Goal: Check status: Check status

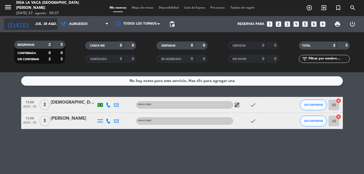
click at [32, 25] on input "jue. 28 ago." at bounding box center [54, 24] width 45 height 9
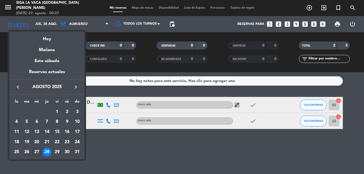
click at [37, 150] on div "27" at bounding box center [36, 152] width 9 height 9
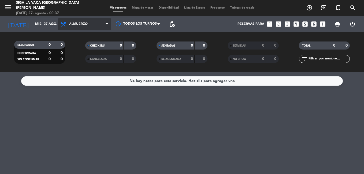
click at [87, 20] on span "Almuerzo" at bounding box center [85, 24] width 54 height 12
click at [75, 61] on div "menu Siga la vaca [GEOGRAPHIC_DATA][PERSON_NAME] [DATE] 27. agosto - 00:37 Mis …" at bounding box center [182, 36] width 364 height 72
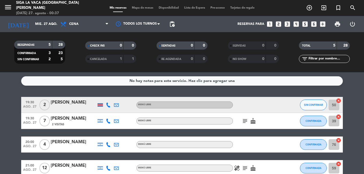
click at [243, 119] on icon "subject" at bounding box center [245, 121] width 6 height 6
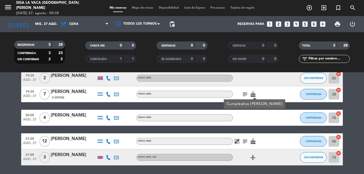
click at [0, 125] on html "close × Siga la vaca Puerto [PERSON_NAME] × chrome_reader_mode Listado de Reser…" at bounding box center [182, 87] width 364 height 174
click at [246, 141] on icon "subject" at bounding box center [245, 141] width 6 height 6
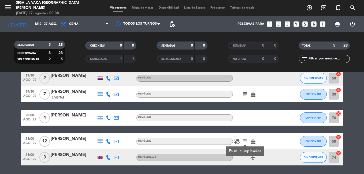
click at [252, 142] on icon "cake" at bounding box center [253, 141] width 6 height 6
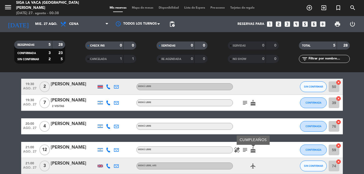
scroll to position [0, 0]
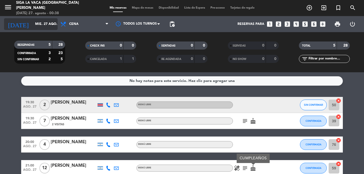
click at [40, 25] on input "mié. 27 ago." at bounding box center [54, 24] width 45 height 9
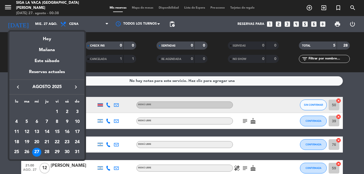
click at [46, 151] on div "28" at bounding box center [46, 152] width 9 height 9
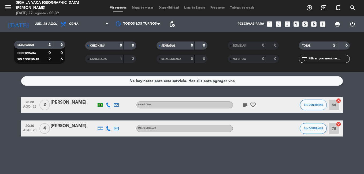
click at [109, 62] on div "CANCELADA 1 2" at bounding box center [110, 59] width 51 height 8
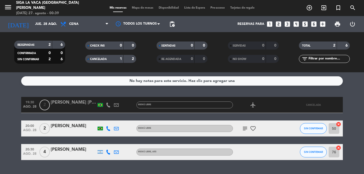
scroll to position [13, 0]
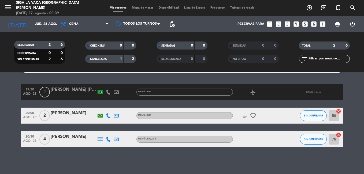
click at [244, 113] on icon "subject" at bounding box center [245, 116] width 6 height 6
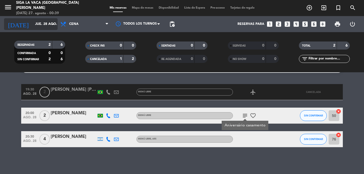
click at [43, 21] on input "jue. 28 ago." at bounding box center [54, 24] width 45 height 9
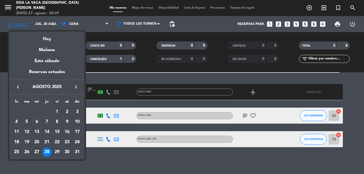
click at [58, 151] on div "29" at bounding box center [57, 152] width 9 height 9
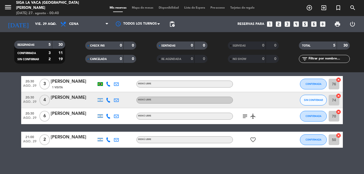
scroll to position [45, 0]
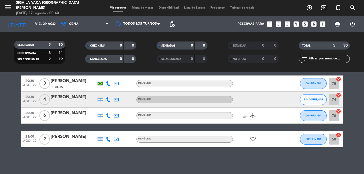
drag, startPoint x: 247, startPoint y: 117, endPoint x: 244, endPoint y: 118, distance: 3.6
click at [247, 118] on icon "subject" at bounding box center [245, 116] width 6 height 6
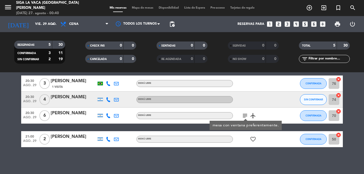
click at [254, 138] on icon "favorite_border" at bounding box center [253, 139] width 6 height 6
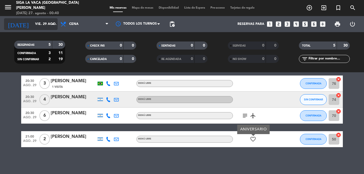
click at [32, 21] on input "vie. 29 ago." at bounding box center [54, 24] width 45 height 9
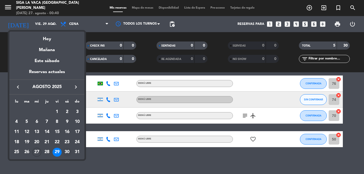
click at [69, 154] on div "30" at bounding box center [66, 152] width 9 height 9
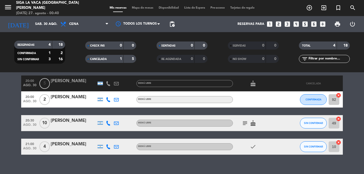
click at [0, 111] on html "close × Siga la vaca Puerto [PERSON_NAME] × chrome_reader_mode Listado de Reser…" at bounding box center [182, 87] width 364 height 174
click at [245, 124] on icon "subject" at bounding box center [245, 123] width 6 height 6
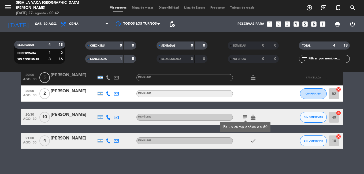
scroll to position [53, 0]
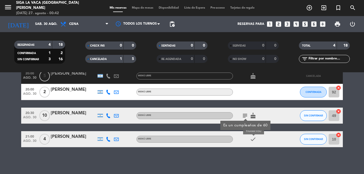
click at [252, 139] on icon "check" at bounding box center [253, 139] width 6 height 6
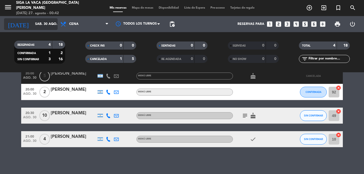
click at [34, 21] on input "sáb. 30 ago." at bounding box center [54, 24] width 45 height 9
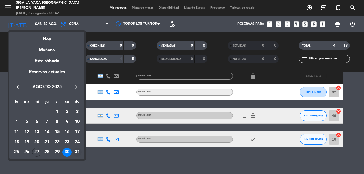
click at [76, 148] on div "31" at bounding box center [77, 152] width 9 height 9
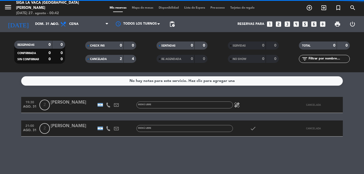
scroll to position [0, 0]
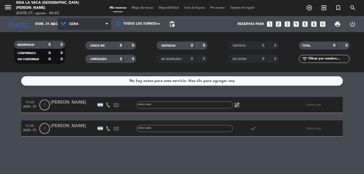
click at [80, 23] on span "Cena" at bounding box center [85, 24] width 54 height 12
click at [90, 50] on div "menu Siga la vaca [GEOGRAPHIC_DATA][PERSON_NAME] [DATE] 27. agosto - 00:43 Mis …" at bounding box center [182, 36] width 364 height 72
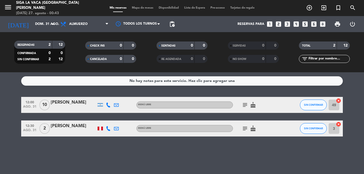
click at [247, 106] on icon "subject" at bounding box center [245, 105] width 6 height 6
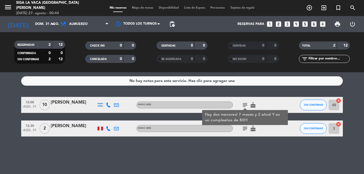
click at [244, 127] on icon "subject" at bounding box center [245, 128] width 6 height 6
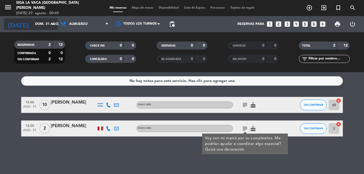
click at [32, 27] on input "dom. 31 ago." at bounding box center [54, 24] width 45 height 9
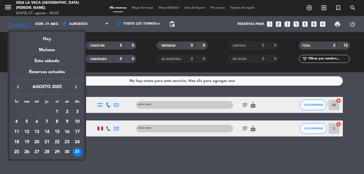
click at [67, 152] on div "30" at bounding box center [66, 152] width 9 height 9
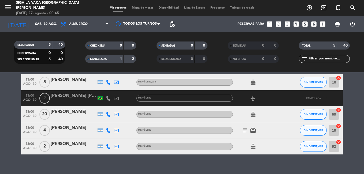
scroll to position [54, 0]
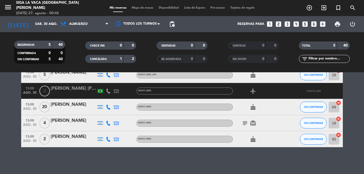
click at [249, 141] on span "cake" at bounding box center [253, 139] width 8 height 6
click at [252, 140] on icon "cake" at bounding box center [253, 139] width 6 height 6
click at [244, 123] on icon "subject" at bounding box center [245, 123] width 6 height 6
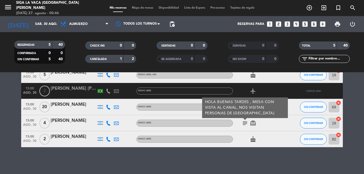
click at [252, 124] on icon "card_giftcard" at bounding box center [253, 123] width 6 height 6
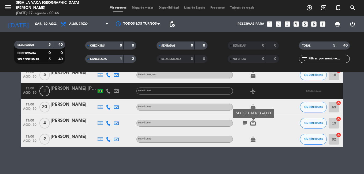
scroll to position [27, 0]
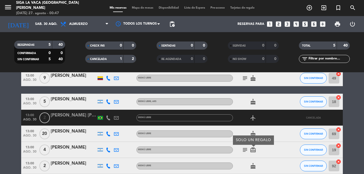
click at [254, 133] on icon "cake" at bounding box center [253, 134] width 6 height 6
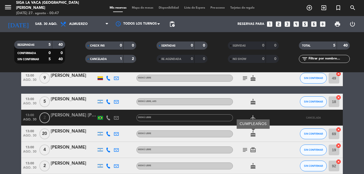
click at [73, 103] on div "[PERSON_NAME]" at bounding box center [74, 99] width 46 height 7
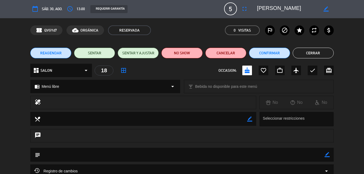
scroll to position [0, 0]
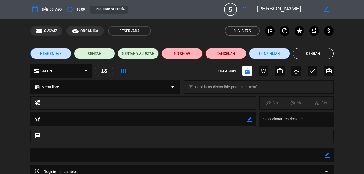
click at [302, 51] on button "Cerrar" at bounding box center [313, 53] width 41 height 11
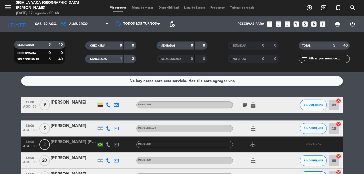
click at [243, 105] on icon "subject" at bounding box center [245, 105] width 6 height 6
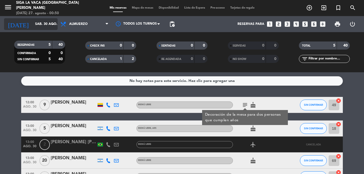
click at [38, 21] on input "sáb. 30 ago." at bounding box center [54, 24] width 45 height 9
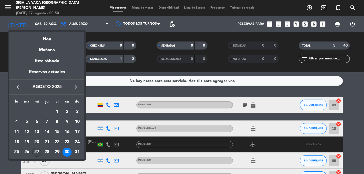
click at [39, 151] on div "27" at bounding box center [36, 152] width 9 height 9
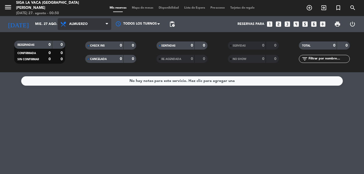
click at [88, 22] on span "Almuerzo" at bounding box center [85, 24] width 54 height 12
click at [89, 61] on div "menu Siga la vaca [GEOGRAPHIC_DATA][PERSON_NAME] [DATE] 27. agosto - 00:50 Mis …" at bounding box center [182, 36] width 364 height 72
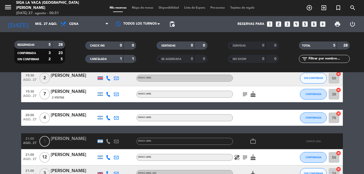
scroll to position [54, 0]
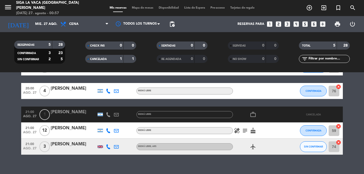
click at [4, 83] on bookings-row "19:30 [DATE] 2 [PERSON_NAME] Menú libre SIN CONFIRMAR 50 cancel 19:30 [DATE] 7 …" at bounding box center [182, 98] width 364 height 111
click at [46, 23] on input "mié. 27 ago." at bounding box center [54, 24] width 45 height 9
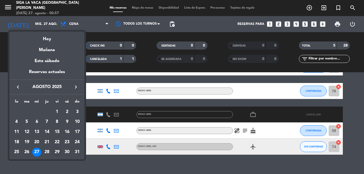
click at [57, 151] on div "29" at bounding box center [57, 152] width 9 height 9
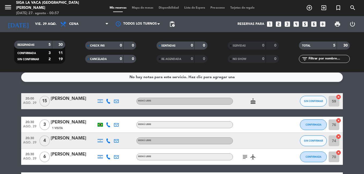
scroll to position [0, 0]
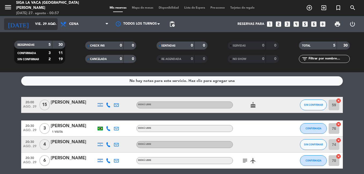
click at [36, 20] on input "vie. 29 ago." at bounding box center [54, 24] width 45 height 9
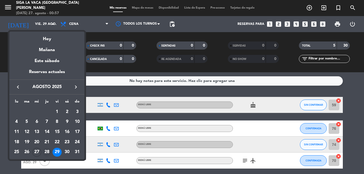
click at [44, 150] on div "28" at bounding box center [46, 152] width 9 height 9
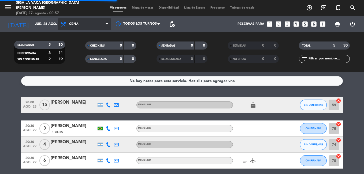
click at [73, 26] on span "Cena" at bounding box center [85, 24] width 54 height 12
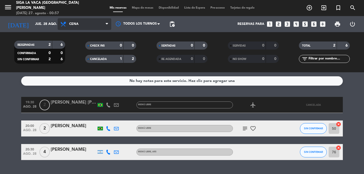
click at [79, 23] on span "Cena" at bounding box center [85, 24] width 54 height 12
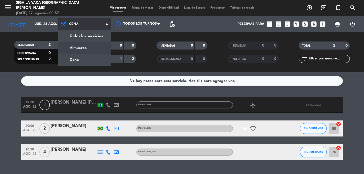
click at [81, 49] on div "menu Siga la vaca [GEOGRAPHIC_DATA][PERSON_NAME] [DATE] 27. agosto - 00:57 Mis …" at bounding box center [182, 36] width 364 height 72
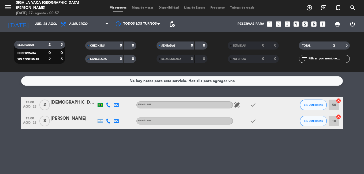
click at [0, 123] on html "close × Siga la vaca Puerto [PERSON_NAME] × chrome_reader_mode Listado de Reser…" at bounding box center [182, 87] width 364 height 174
click at [32, 22] on input "jue. 28 ago." at bounding box center [54, 24] width 45 height 9
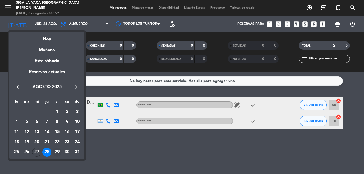
click at [59, 152] on div "29" at bounding box center [57, 152] width 9 height 9
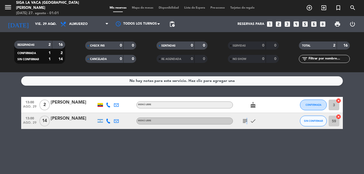
click at [247, 121] on icon "subject" at bounding box center [245, 121] width 6 height 6
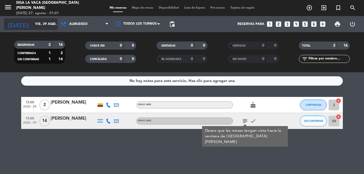
click at [47, 25] on input "vie. 29 ago." at bounding box center [54, 24] width 45 height 9
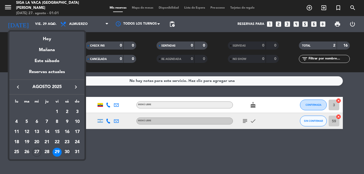
click at [65, 152] on div "30" at bounding box center [66, 152] width 9 height 9
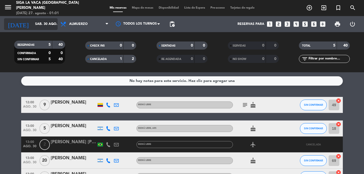
click at [35, 27] on input "sáb. 30 ago." at bounding box center [54, 24] width 45 height 9
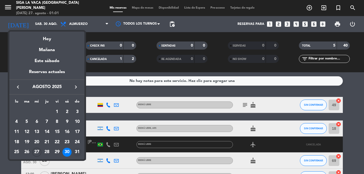
click at [78, 156] on div "31" at bounding box center [77, 152] width 9 height 9
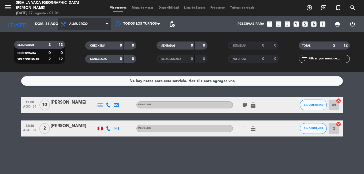
click at [82, 24] on span "Almuerzo" at bounding box center [78, 24] width 18 height 4
click at [91, 58] on div "menu Siga la vaca [GEOGRAPHIC_DATA][PERSON_NAME] [DATE] 27. agosto - 01:01 Mis …" at bounding box center [182, 36] width 364 height 72
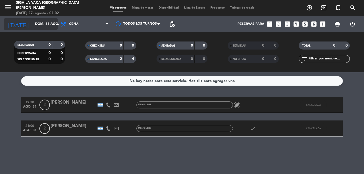
click at [51, 28] on input "dom. 31 ago." at bounding box center [54, 24] width 45 height 9
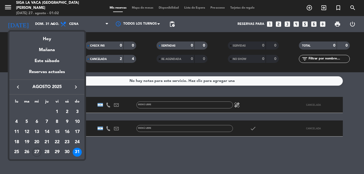
click at [74, 87] on icon "keyboard_arrow_right" at bounding box center [76, 87] width 6 height 6
click at [14, 122] on div "1" at bounding box center [16, 121] width 9 height 9
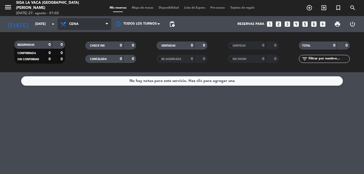
click at [92, 24] on span "Cena" at bounding box center [85, 24] width 54 height 12
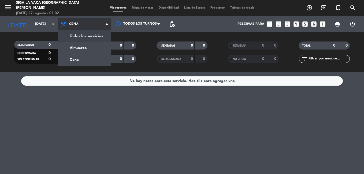
click at [90, 36] on div "menu Siga la vaca [GEOGRAPHIC_DATA][PERSON_NAME] [DATE] 27. agosto - 01:02 Mis …" at bounding box center [182, 36] width 364 height 72
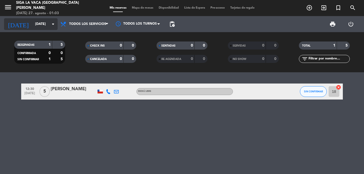
click at [43, 20] on input "[DATE]" at bounding box center [54, 24] width 45 height 9
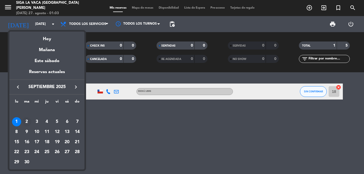
click at [29, 122] on div "2" at bounding box center [26, 121] width 9 height 9
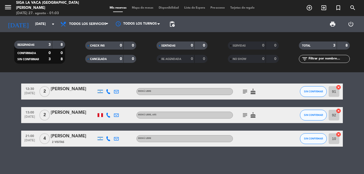
click at [246, 91] on icon "subject" at bounding box center [245, 91] width 6 height 6
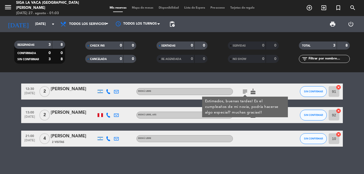
click at [237, 137] on div at bounding box center [257, 139] width 48 height 16
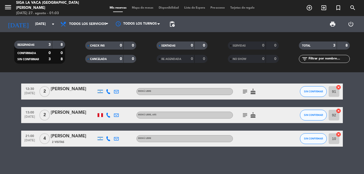
click at [241, 115] on span "subject" at bounding box center [245, 115] width 8 height 6
click at [244, 115] on icon "subject" at bounding box center [245, 115] width 6 height 6
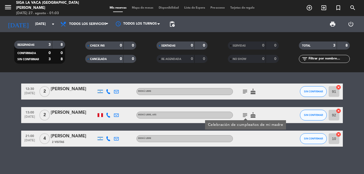
click at [245, 170] on div "12:30 [DATE] 2 [PERSON_NAME] libre subject cake SIN CONFIRMAR 91 cancel 13:00 […" at bounding box center [182, 123] width 364 height 102
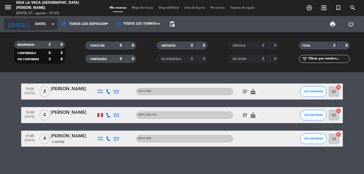
click at [50, 25] on input "[DATE]" at bounding box center [54, 24] width 45 height 9
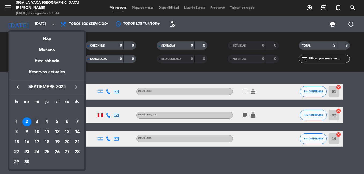
click at [39, 124] on div "3" at bounding box center [36, 121] width 9 height 9
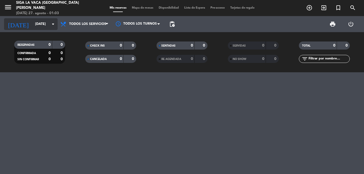
click at [32, 26] on input "[DATE]" at bounding box center [54, 24] width 45 height 9
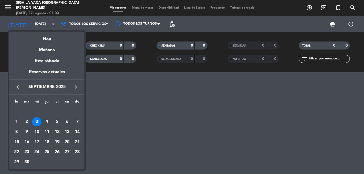
click at [49, 124] on div "4" at bounding box center [46, 121] width 9 height 9
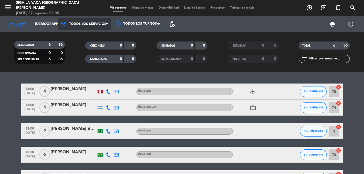
drag, startPoint x: 102, startPoint y: 22, endPoint x: 94, endPoint y: 23, distance: 8.6
click at [102, 23] on span "Todos los servicios" at bounding box center [87, 24] width 37 height 4
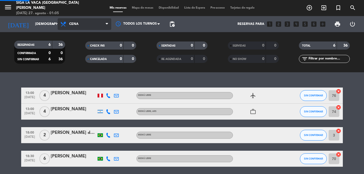
click at [85, 58] on div "menu Siga la vaca [GEOGRAPHIC_DATA][PERSON_NAME] [DATE] 27. agosto - 01:05 Mis …" at bounding box center [182, 36] width 364 height 72
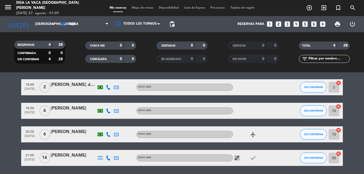
scroll to position [27, 0]
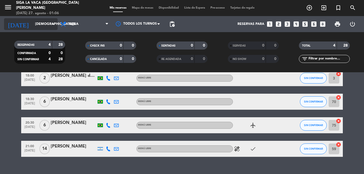
click at [36, 24] on input "[DEMOGRAPHIC_DATA][DATE]" at bounding box center [54, 24] width 45 height 9
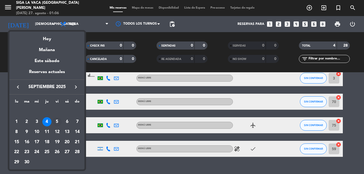
click at [57, 122] on div "5" at bounding box center [57, 121] width 9 height 9
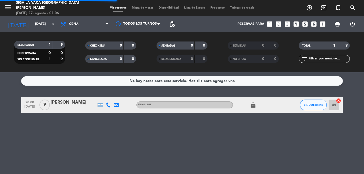
scroll to position [0, 0]
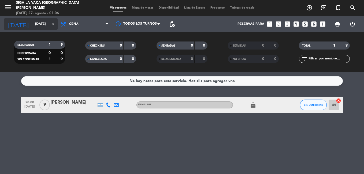
click at [46, 21] on input "[DATE]" at bounding box center [54, 24] width 45 height 9
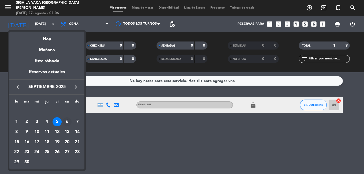
click at [68, 120] on div "6" at bounding box center [66, 121] width 9 height 9
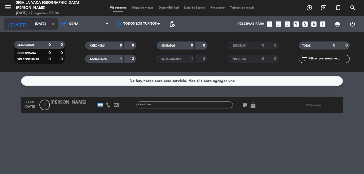
click at [32, 24] on input "[DATE]" at bounding box center [54, 24] width 45 height 9
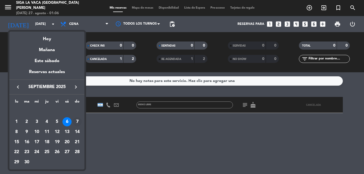
click at [81, 120] on div "7" at bounding box center [77, 121] width 9 height 9
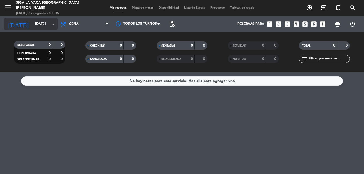
click at [50, 25] on icon "arrow_drop_down" at bounding box center [53, 24] width 6 height 6
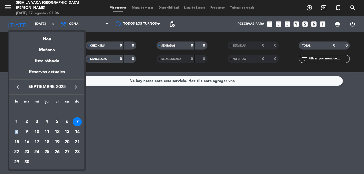
drag, startPoint x: 16, startPoint y: 132, endPoint x: 18, endPoint y: 130, distance: 3.1
click at [17, 131] on div "8" at bounding box center [16, 132] width 9 height 9
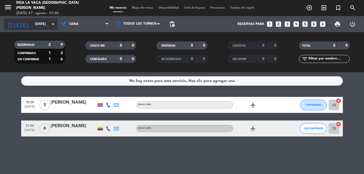
click at [32, 25] on input "[DATE]" at bounding box center [54, 24] width 45 height 9
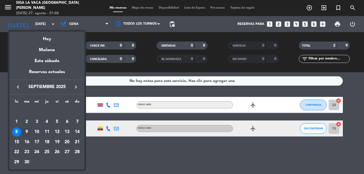
click at [27, 132] on div "9" at bounding box center [26, 132] width 9 height 9
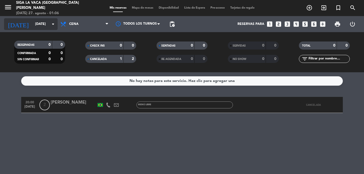
click at [33, 27] on input "[DATE]" at bounding box center [54, 24] width 45 height 9
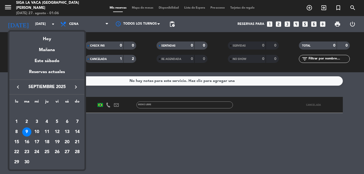
click at [39, 131] on div "10" at bounding box center [36, 132] width 9 height 9
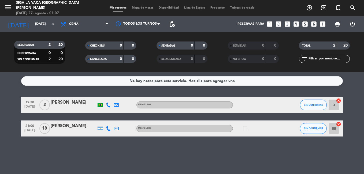
click at [246, 130] on icon "subject" at bounding box center [245, 128] width 6 height 6
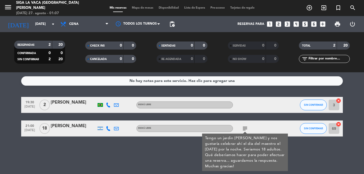
click at [108, 129] on icon at bounding box center [108, 128] width 5 height 5
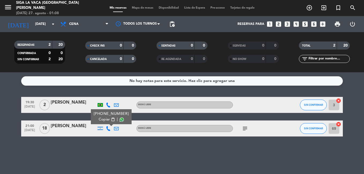
click at [119, 155] on div "No hay notas para este servicio. Haz clic para agregar una 19:30 [DATE] 2 [PERS…" at bounding box center [182, 123] width 364 height 102
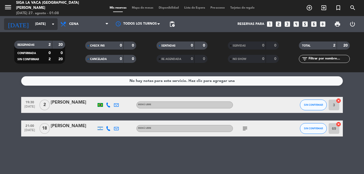
click at [48, 25] on input "[DATE]" at bounding box center [54, 24] width 45 height 9
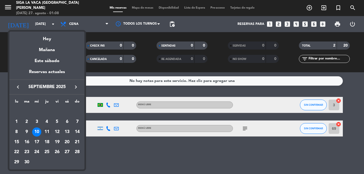
click at [47, 130] on div "11" at bounding box center [46, 132] width 9 height 9
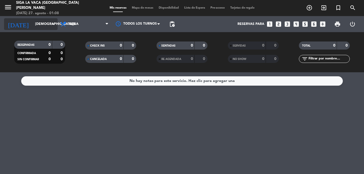
click at [44, 25] on input "[DEMOGRAPHIC_DATA][DATE]" at bounding box center [54, 24] width 45 height 9
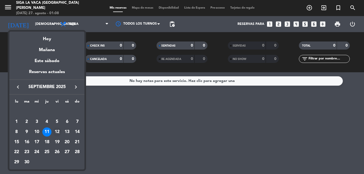
click at [59, 129] on div "12" at bounding box center [57, 132] width 9 height 9
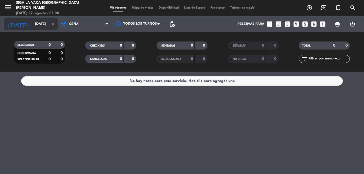
click at [46, 22] on input "[DATE]" at bounding box center [54, 24] width 45 height 9
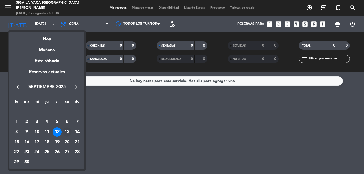
click at [65, 131] on div "13" at bounding box center [66, 132] width 9 height 9
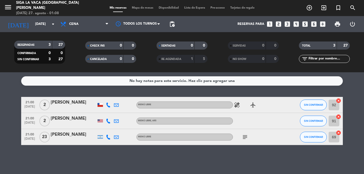
click at [247, 136] on icon "subject" at bounding box center [245, 137] width 6 height 6
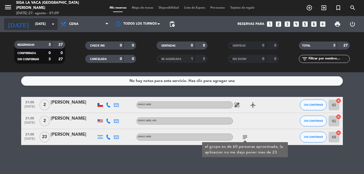
drag, startPoint x: 42, startPoint y: 28, endPoint x: 43, endPoint y: 21, distance: 6.3
click at [43, 21] on input "[DATE]" at bounding box center [54, 24] width 45 height 9
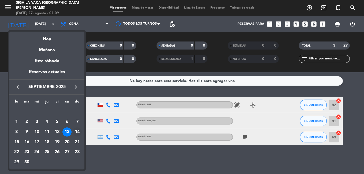
click at [76, 133] on div "14" at bounding box center [77, 132] width 9 height 9
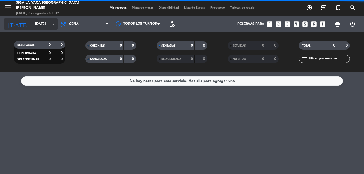
click at [32, 21] on input "[DATE]" at bounding box center [54, 24] width 45 height 9
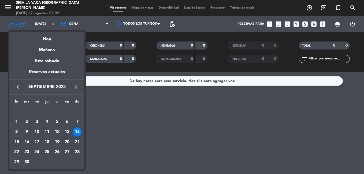
click at [19, 140] on div "15" at bounding box center [16, 142] width 9 height 9
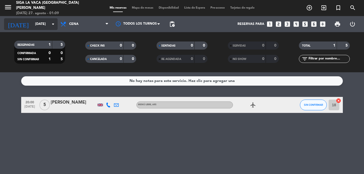
click at [33, 25] on input "[DATE]" at bounding box center [54, 24] width 45 height 9
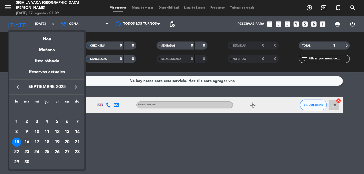
click at [25, 139] on div "16" at bounding box center [26, 142] width 9 height 9
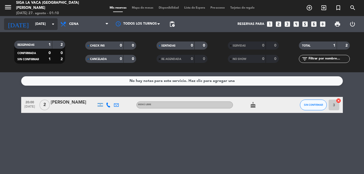
click at [34, 21] on input "[DATE]" at bounding box center [54, 24] width 45 height 9
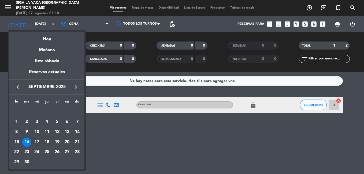
click at [33, 143] on div "17" at bounding box center [36, 142] width 9 height 9
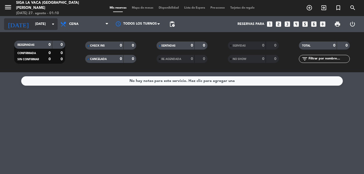
click at [40, 24] on input "[DATE]" at bounding box center [54, 24] width 45 height 9
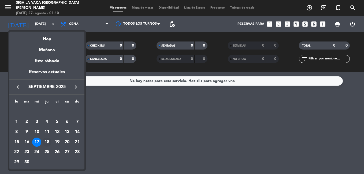
click at [47, 142] on div "18" at bounding box center [46, 142] width 9 height 9
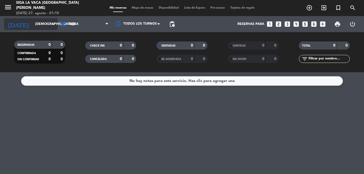
click at [46, 24] on input "[DEMOGRAPHIC_DATA][DATE]" at bounding box center [54, 24] width 45 height 9
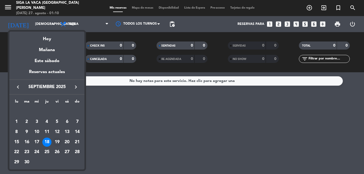
click at [57, 142] on div "19" at bounding box center [57, 142] width 9 height 9
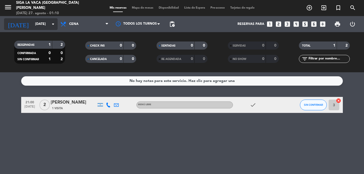
click at [47, 26] on input "[DATE]" at bounding box center [54, 24] width 45 height 9
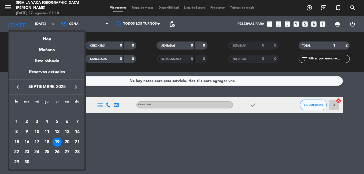
click at [66, 142] on div "20" at bounding box center [66, 142] width 9 height 9
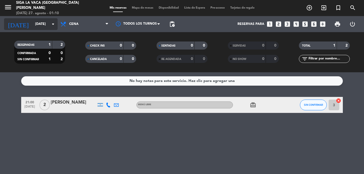
click at [40, 28] on input "[DATE]" at bounding box center [54, 24] width 45 height 9
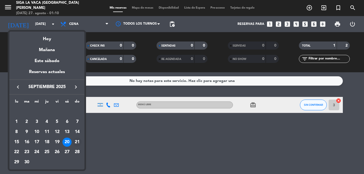
click at [79, 142] on div "21" at bounding box center [77, 142] width 9 height 9
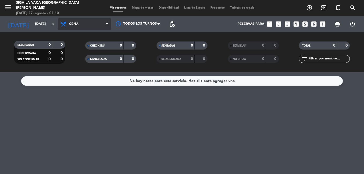
click at [98, 26] on span "Cena" at bounding box center [85, 24] width 54 height 12
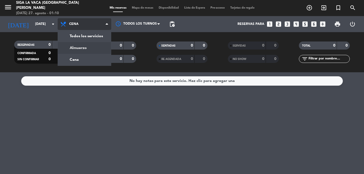
click at [89, 46] on div "menu Siga la vaca [GEOGRAPHIC_DATA][PERSON_NAME] [DATE] 27. agosto - 01:10 Mis …" at bounding box center [182, 36] width 364 height 72
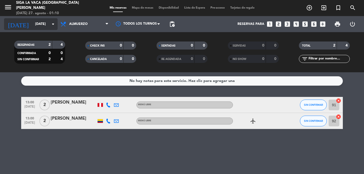
click at [32, 23] on input "[DATE]" at bounding box center [54, 24] width 45 height 9
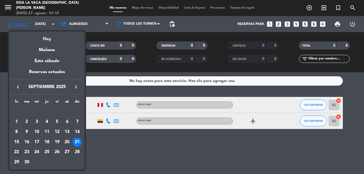
click at [16, 154] on div "22" at bounding box center [16, 152] width 9 height 9
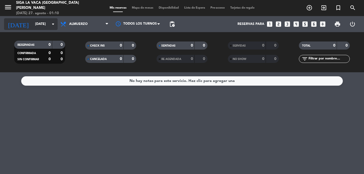
click at [32, 28] on input "[DATE]" at bounding box center [54, 24] width 45 height 9
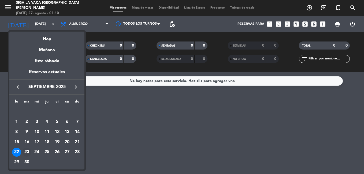
click at [25, 151] on div "23" at bounding box center [26, 152] width 9 height 9
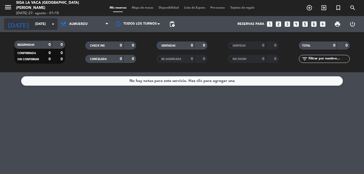
click at [45, 25] on input "[DATE]" at bounding box center [54, 24] width 45 height 9
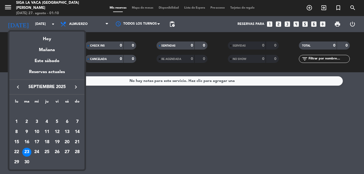
click at [35, 23] on div at bounding box center [182, 87] width 364 height 174
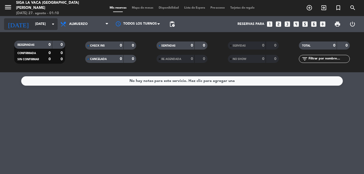
click at [41, 25] on input "[DATE]" at bounding box center [54, 24] width 45 height 9
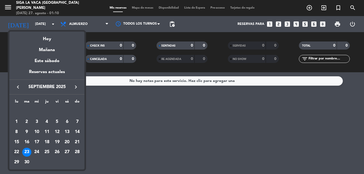
click at [18, 151] on div "22" at bounding box center [16, 152] width 9 height 9
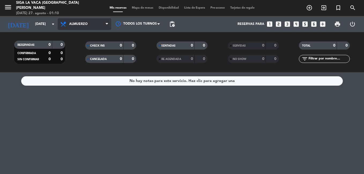
click at [99, 24] on span "Almuerzo" at bounding box center [85, 24] width 54 height 12
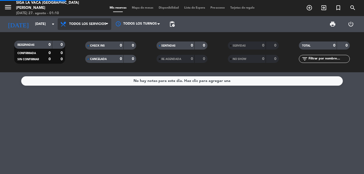
click at [96, 37] on div "menu Siga la vaca [GEOGRAPHIC_DATA][PERSON_NAME] [DATE] 27. agosto - 01:10 Mis …" at bounding box center [182, 36] width 364 height 72
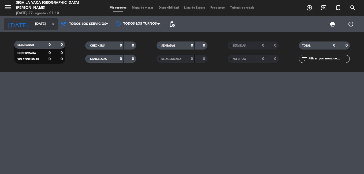
click at [43, 26] on input "[DATE]" at bounding box center [54, 24] width 45 height 9
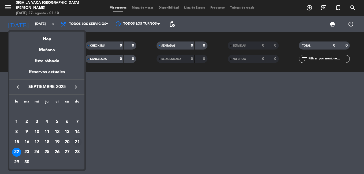
click at [79, 140] on div "21" at bounding box center [77, 142] width 9 height 9
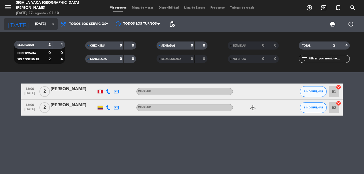
click at [46, 22] on input "[DATE]" at bounding box center [54, 24] width 45 height 9
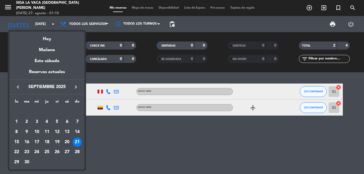
click at [68, 141] on div "20" at bounding box center [66, 142] width 9 height 9
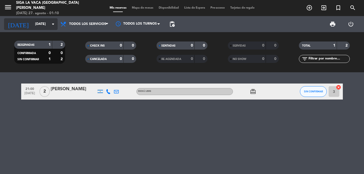
click at [37, 22] on input "[DATE]" at bounding box center [54, 24] width 45 height 9
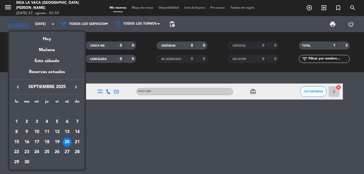
click at [24, 153] on div "23" at bounding box center [26, 152] width 9 height 9
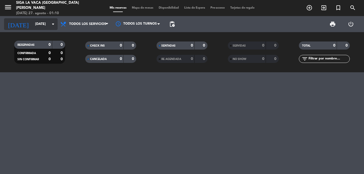
click at [43, 24] on input "[DATE]" at bounding box center [54, 24] width 45 height 9
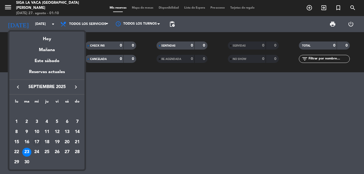
click at [37, 146] on div "17" at bounding box center [36, 142] width 9 height 9
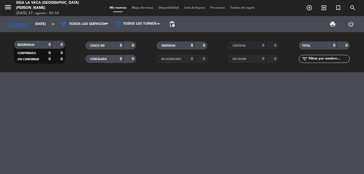
type input "[DATE]"
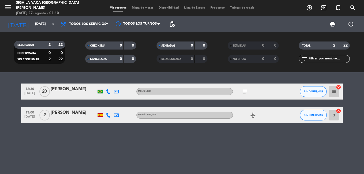
click at [249, 94] on span "subject" at bounding box center [245, 91] width 8 height 6
click at [246, 92] on icon "subject" at bounding box center [245, 91] width 6 height 6
